Goal: Find specific page/section: Find specific page/section

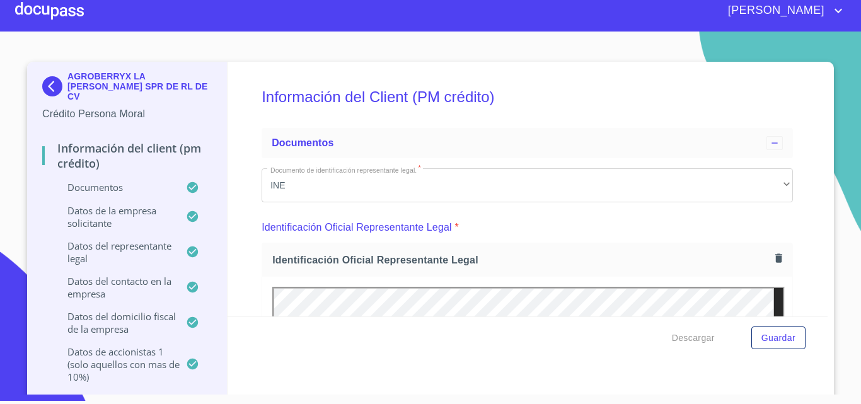
scroll to position [9908, 0]
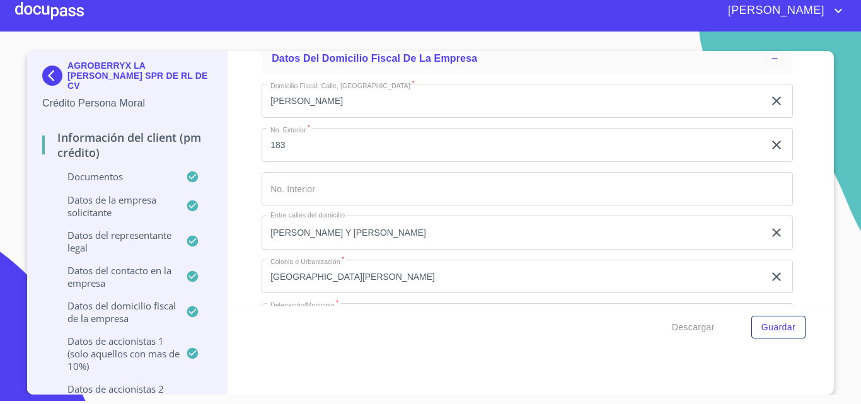
click at [50, 9] on div at bounding box center [49, 11] width 69 height 40
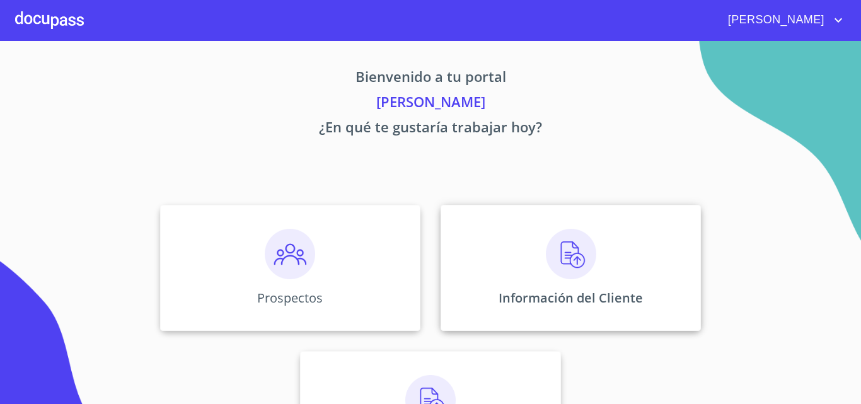
click at [569, 317] on div "Información del Cliente" at bounding box center [571, 268] width 260 height 126
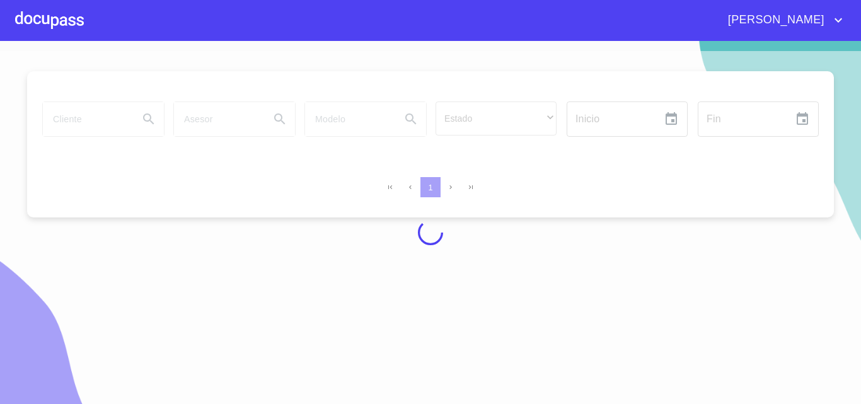
click at [117, 129] on div at bounding box center [430, 232] width 861 height 363
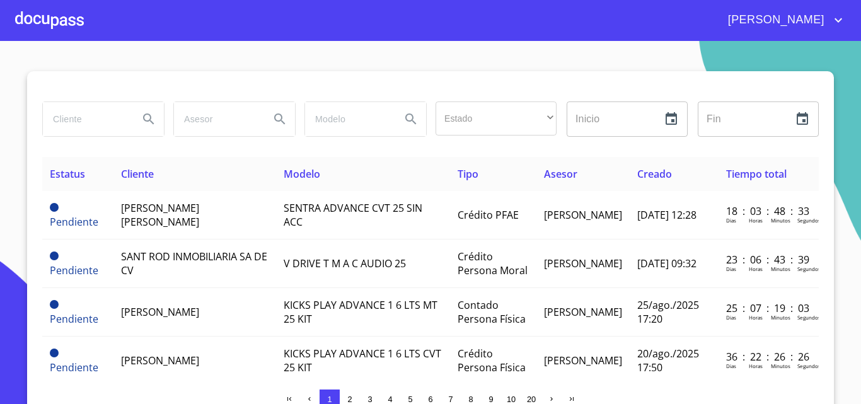
click at [117, 129] on input "search" at bounding box center [86, 119] width 86 height 34
type input "[PERSON_NAME]"
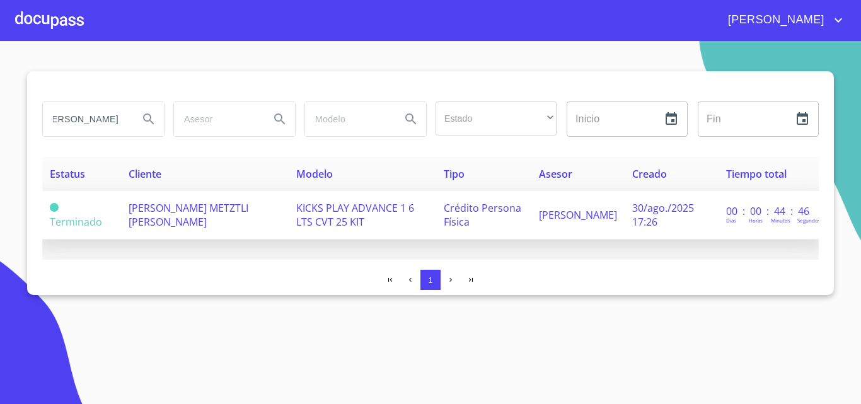
scroll to position [0, 0]
drag, startPoint x: 125, startPoint y: 204, endPoint x: 186, endPoint y: 225, distance: 64.2
click at [186, 225] on td "[PERSON_NAME] METZTLI [PERSON_NAME]" at bounding box center [205, 215] width 168 height 49
